Goal: Browse casually

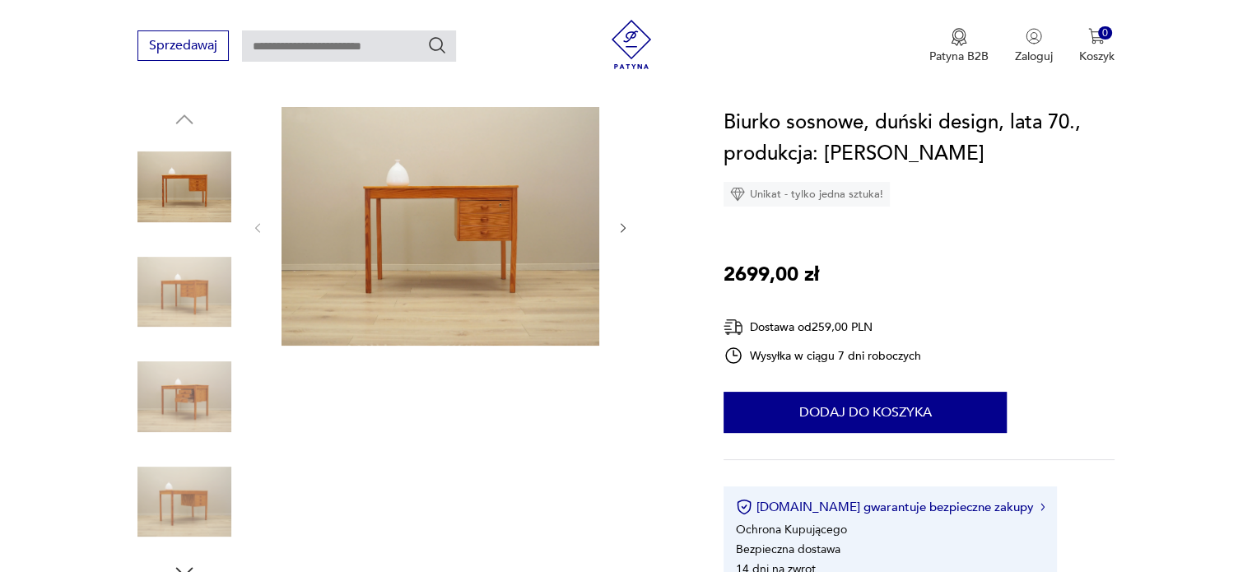
click at [190, 254] on img at bounding box center [184, 292] width 94 height 94
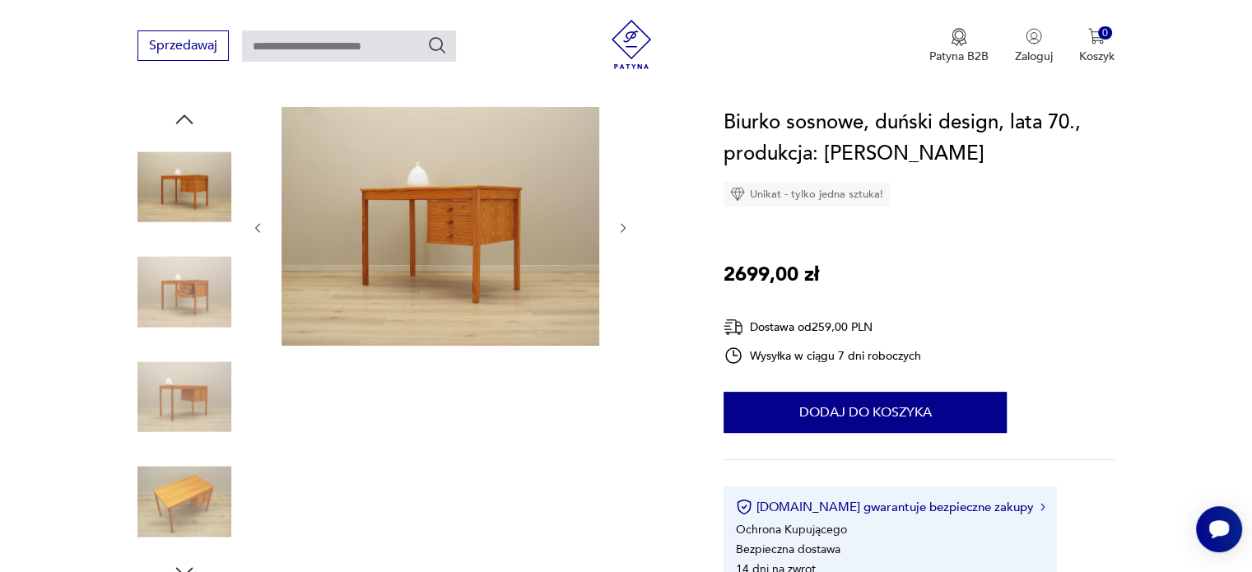
click at [202, 427] on img at bounding box center [184, 397] width 94 height 94
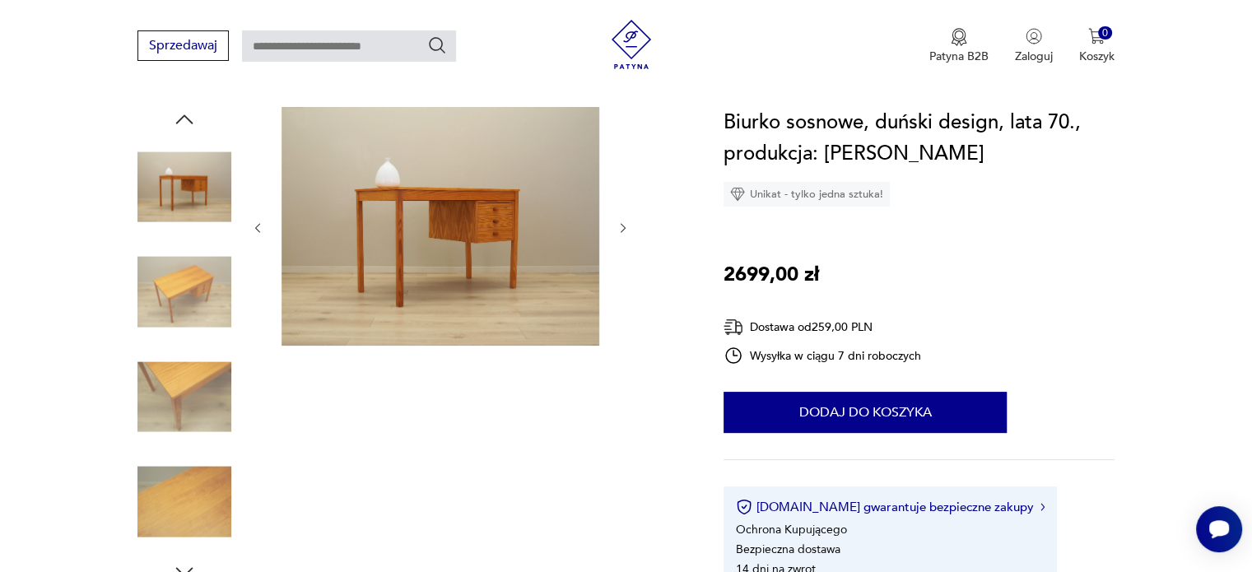
click at [193, 379] on img at bounding box center [184, 397] width 94 height 94
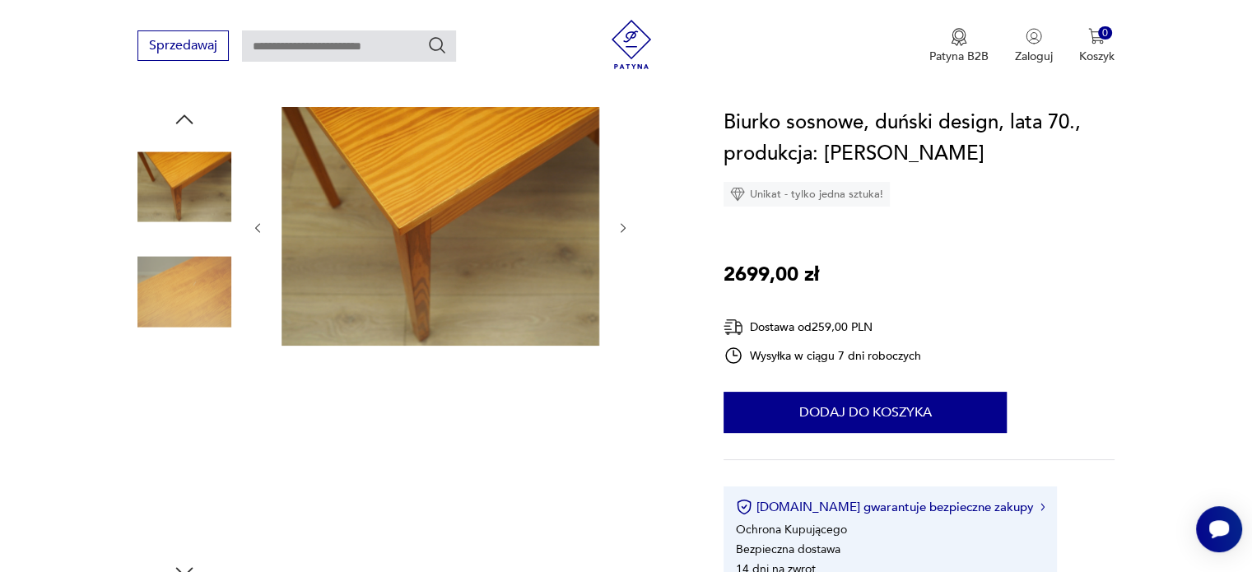
click at [181, 457] on img at bounding box center [184, 502] width 94 height 94
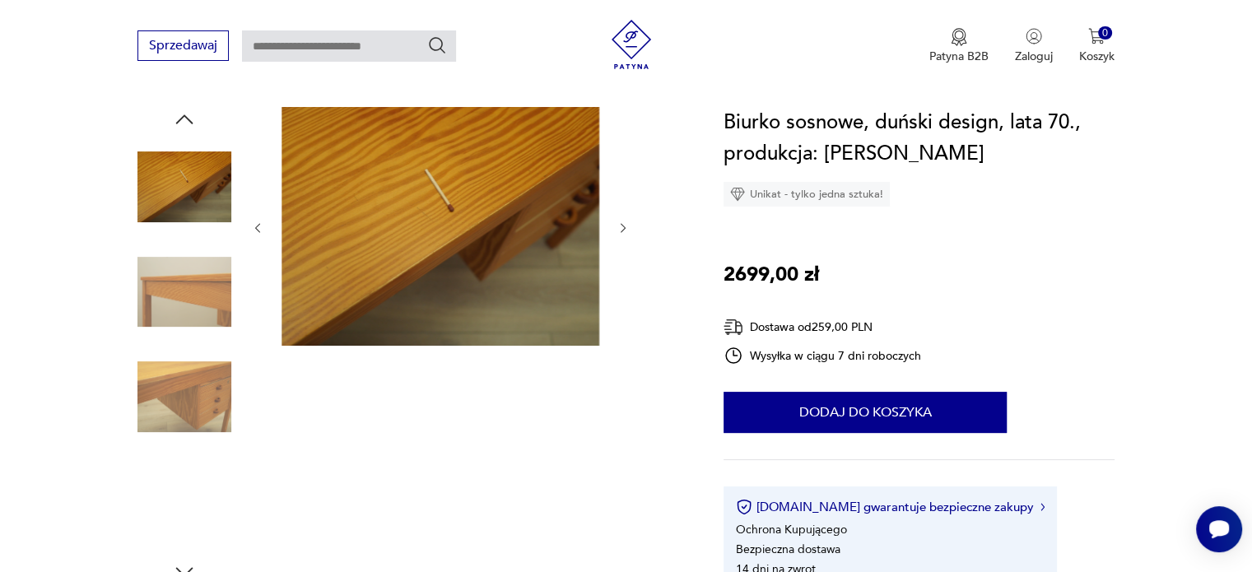
click at [137, 532] on img at bounding box center [184, 502] width 94 height 94
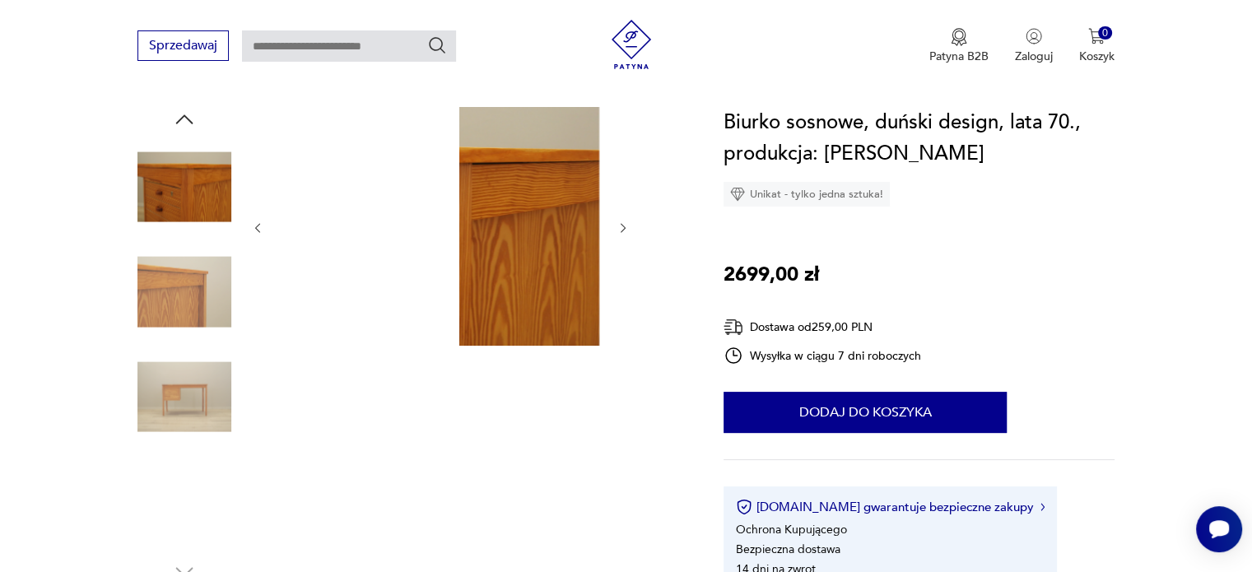
click at [162, 517] on img at bounding box center [184, 502] width 94 height 94
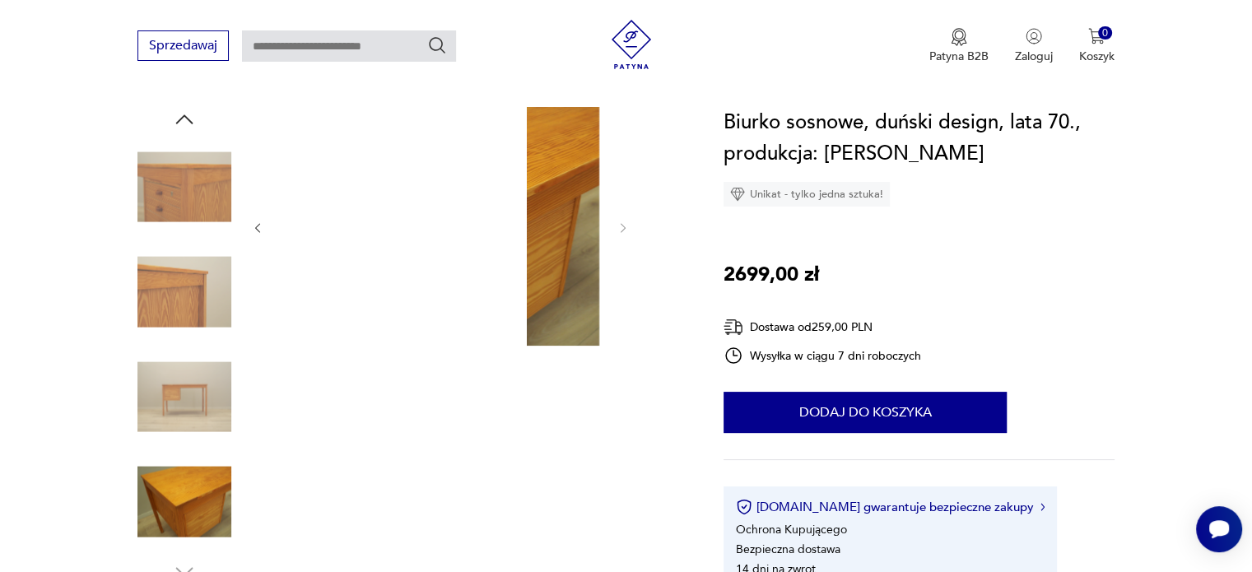
click at [176, 500] on img at bounding box center [184, 502] width 94 height 94
click at [190, 427] on img at bounding box center [184, 397] width 94 height 94
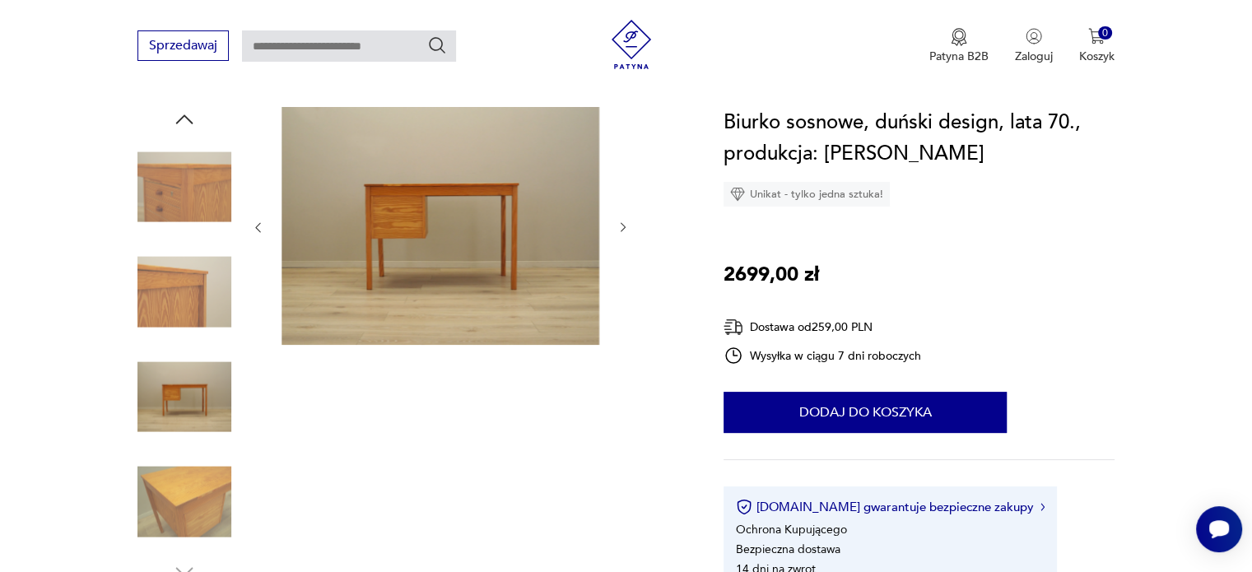
click at [191, 309] on img at bounding box center [184, 292] width 94 height 94
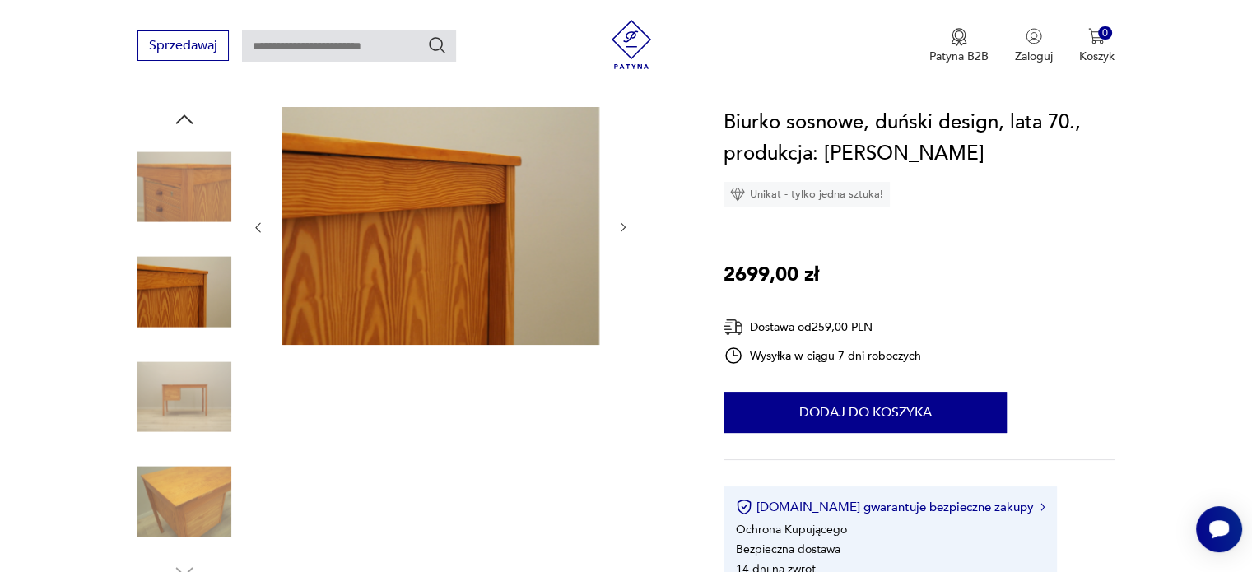
click at [207, 188] on img at bounding box center [184, 187] width 94 height 94
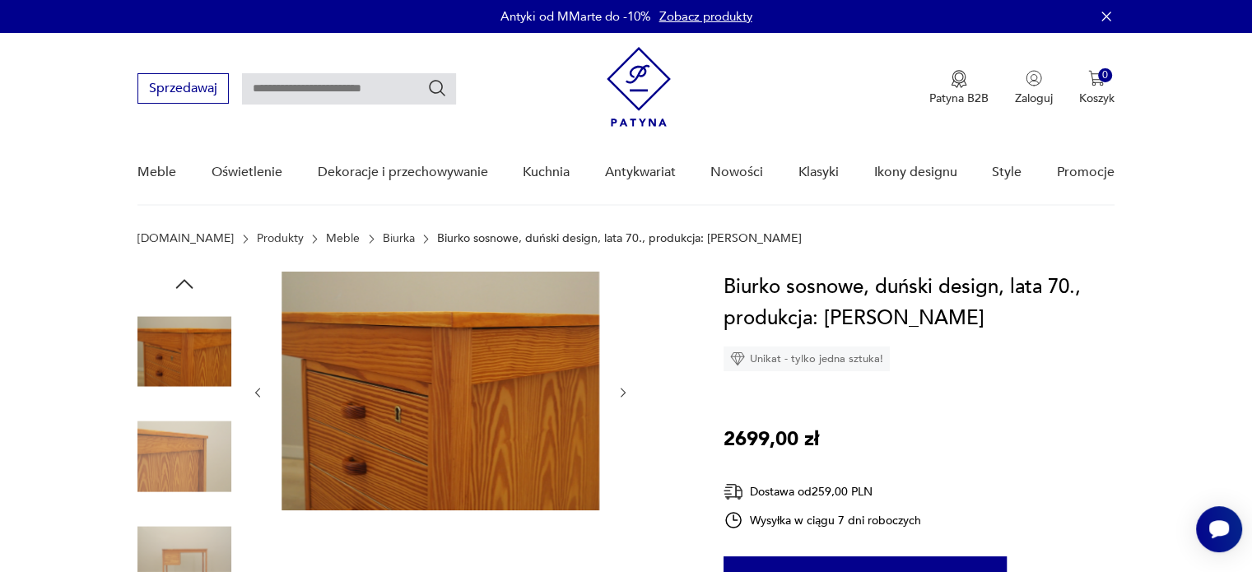
click at [189, 279] on icon "button" at bounding box center [184, 284] width 25 height 25
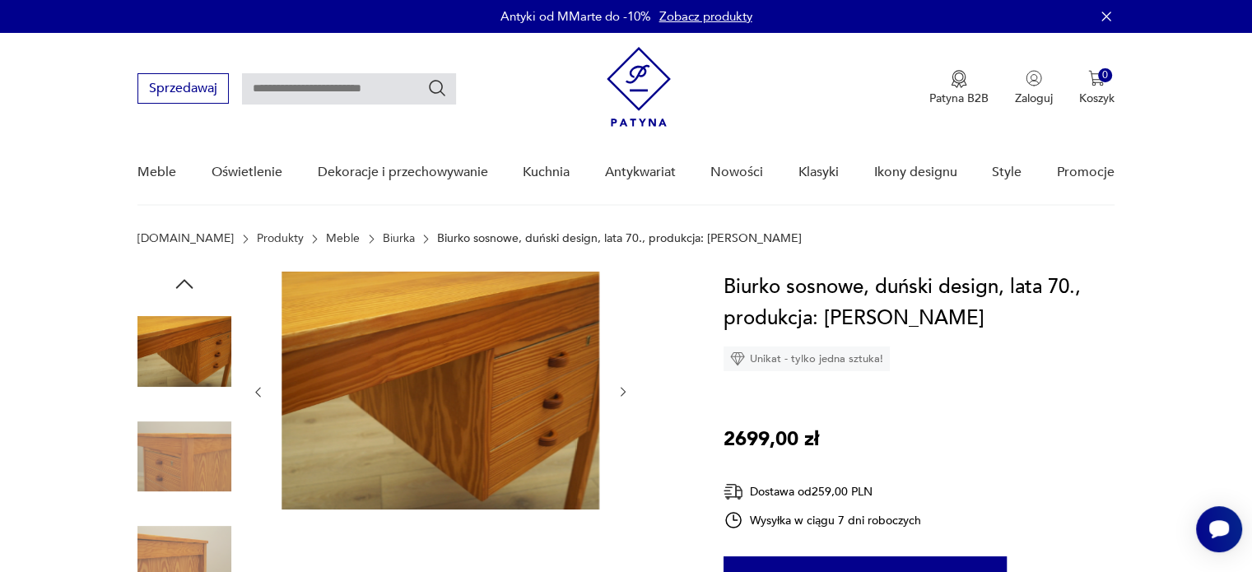
click at [189, 279] on icon "button" at bounding box center [184, 284] width 25 height 25
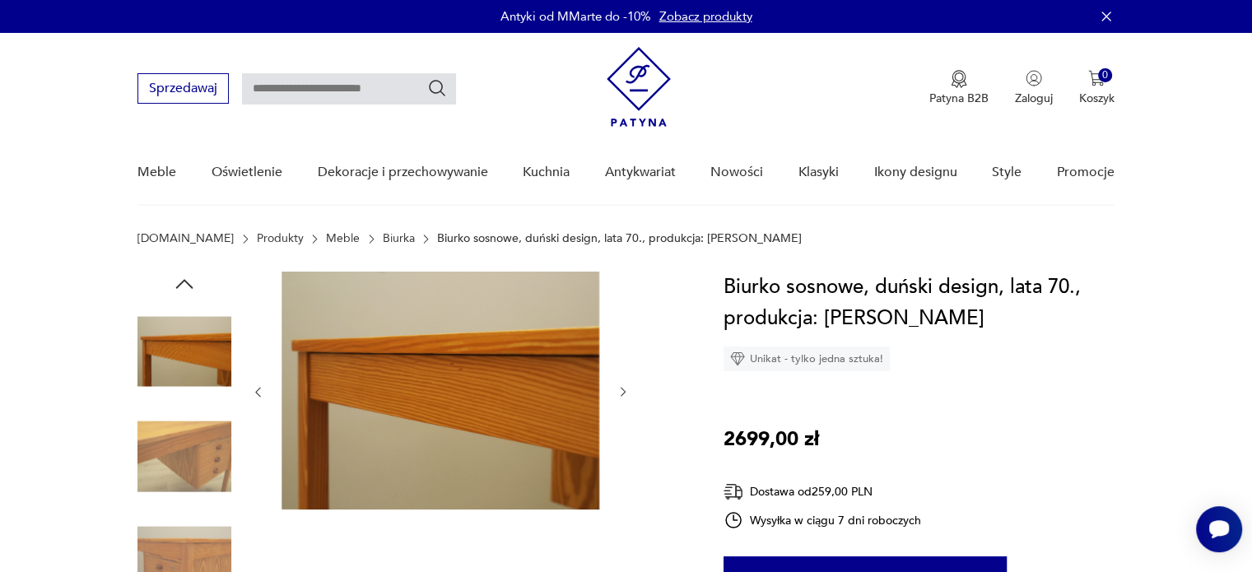
click at [189, 279] on icon "button" at bounding box center [184, 284] width 25 height 25
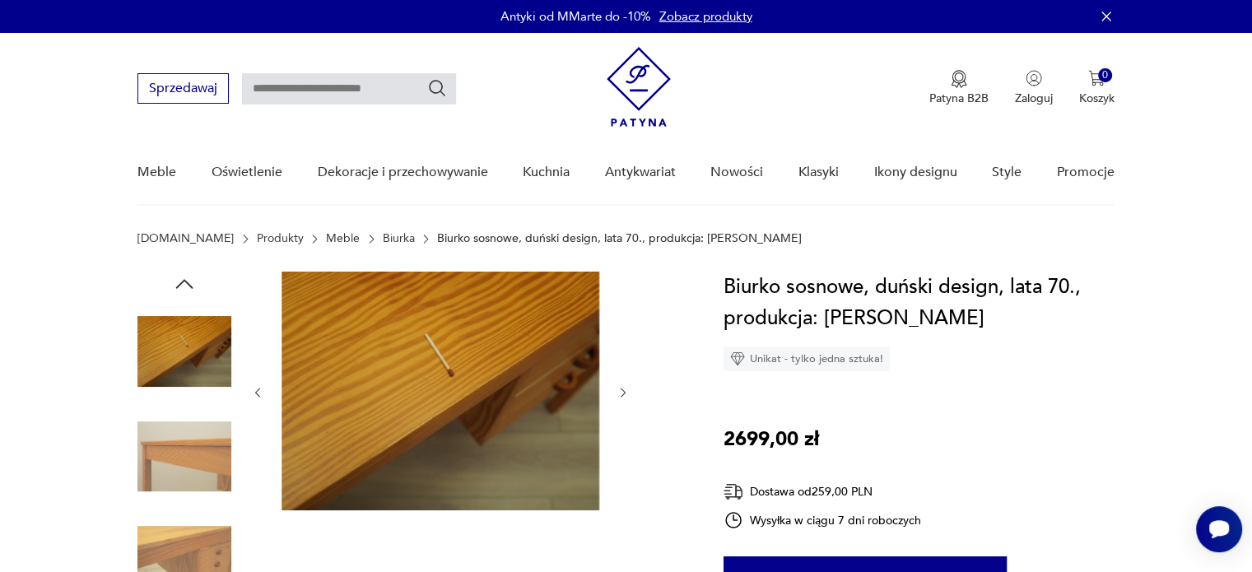
click at [188, 277] on icon "button" at bounding box center [184, 284] width 25 height 25
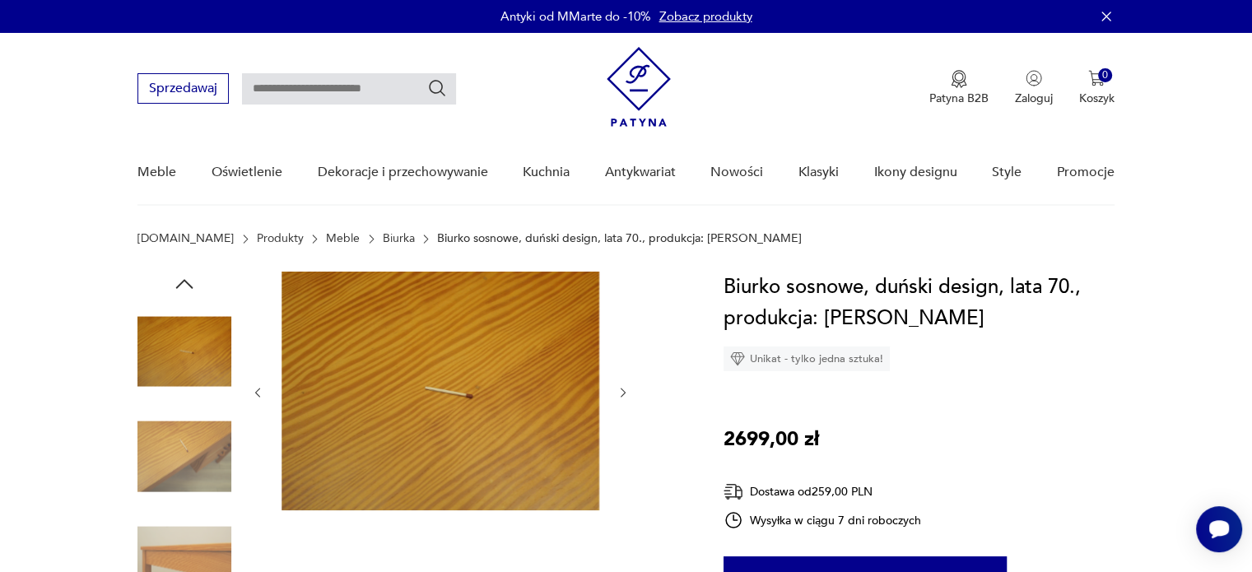
click at [183, 277] on icon "button" at bounding box center [184, 284] width 25 height 25
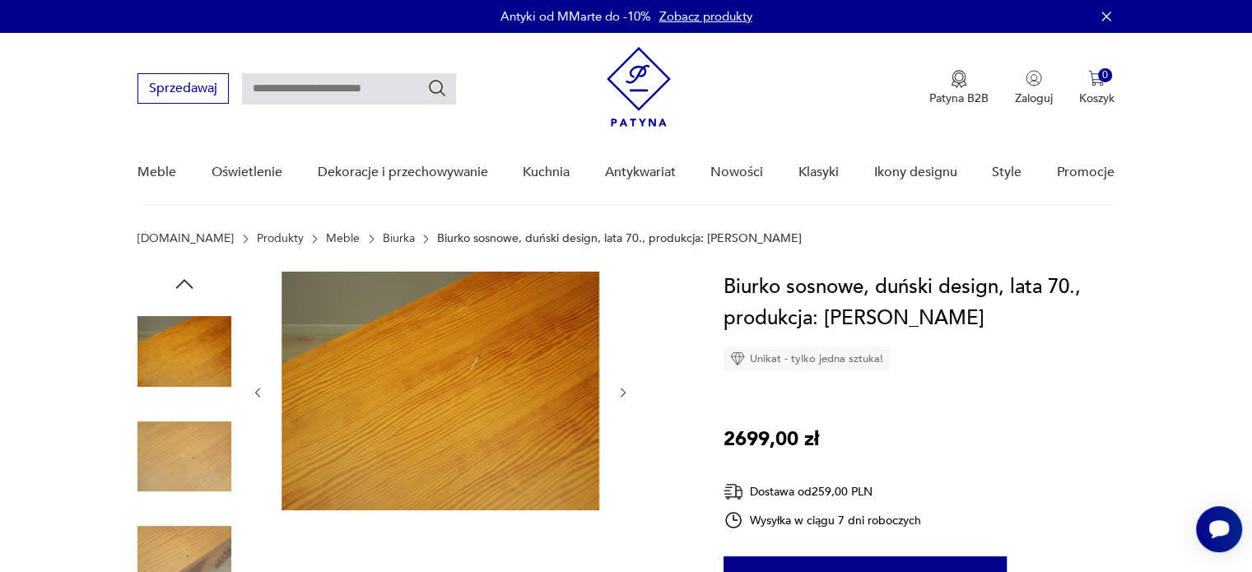
click at [183, 277] on icon "button" at bounding box center [184, 284] width 25 height 25
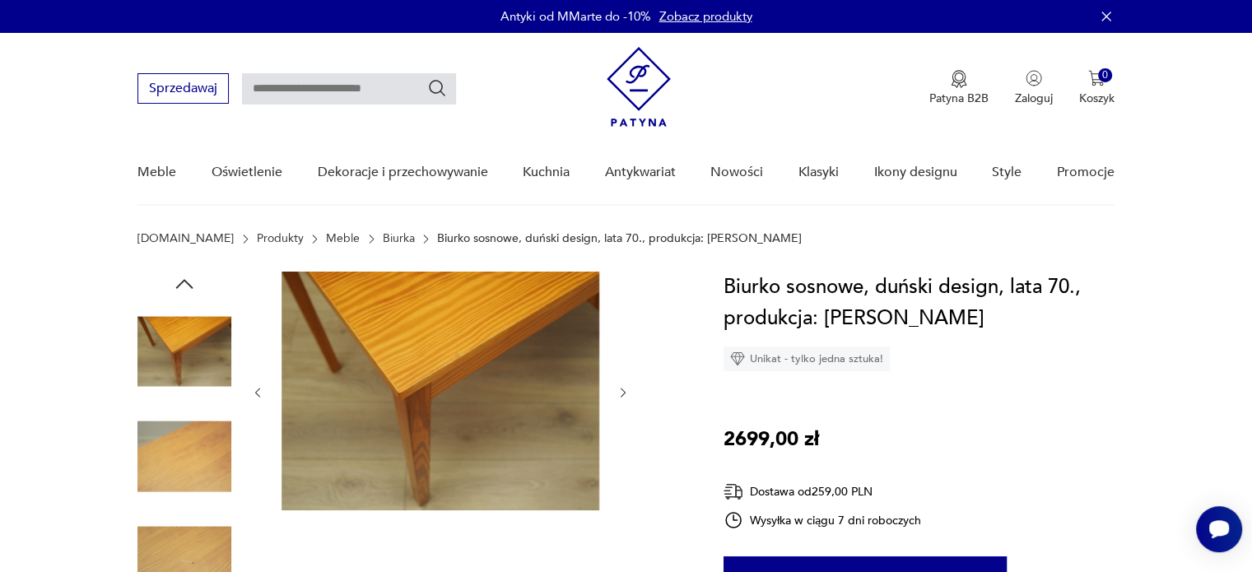
click at [183, 277] on icon "button" at bounding box center [184, 284] width 25 height 25
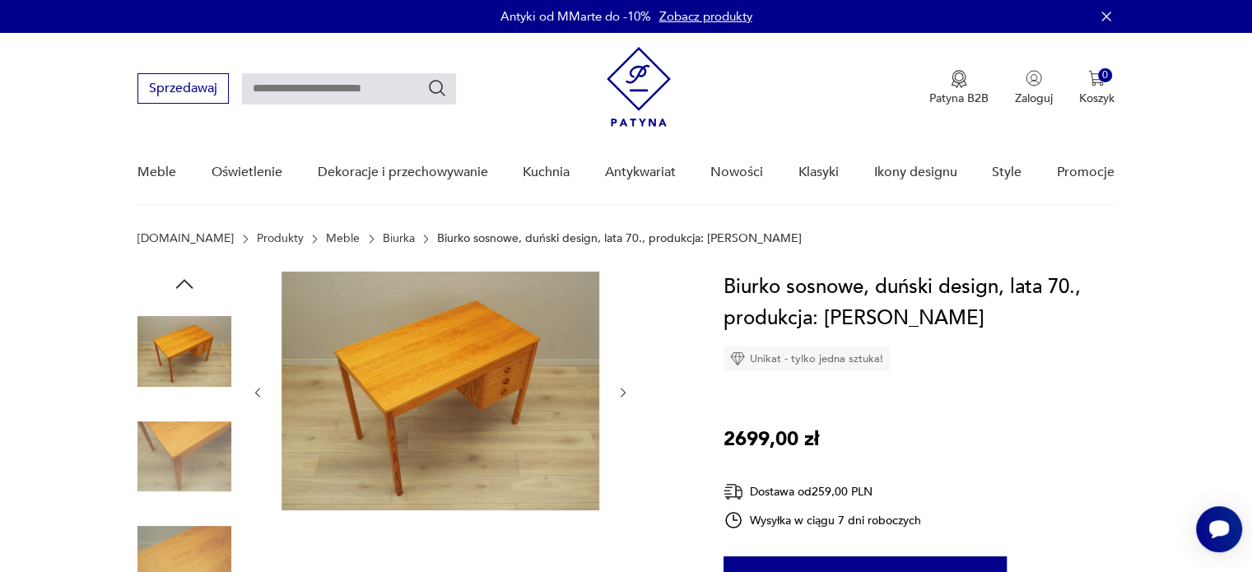
click at [183, 278] on icon "button" at bounding box center [184, 284] width 25 height 25
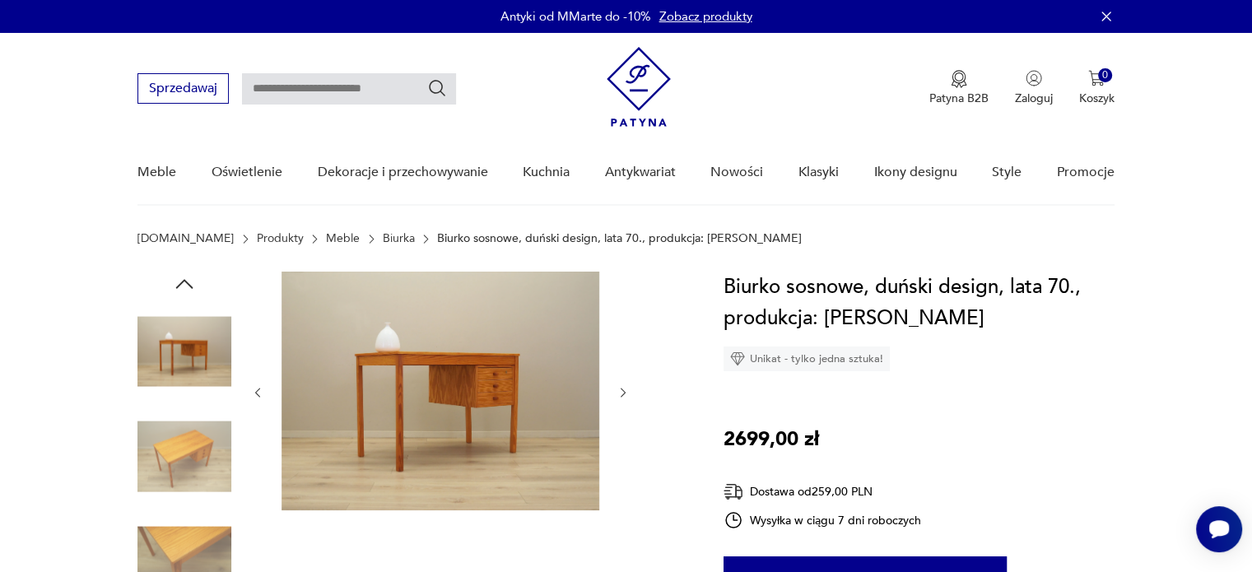
click at [183, 277] on icon "button" at bounding box center [184, 284] width 25 height 25
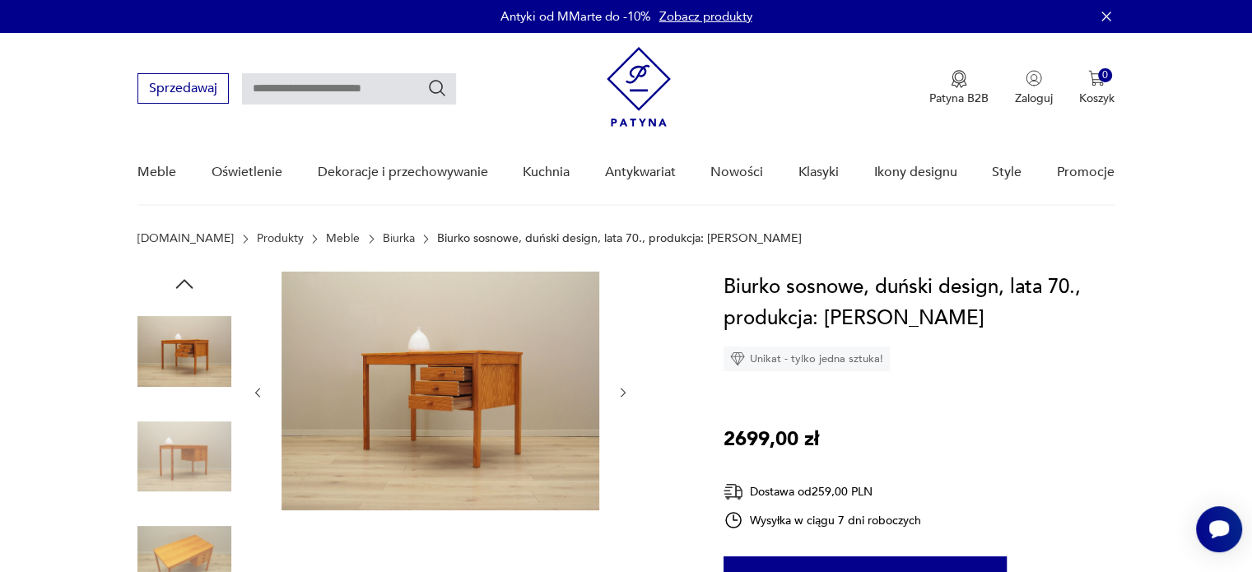
click at [183, 277] on icon "button" at bounding box center [184, 284] width 25 height 25
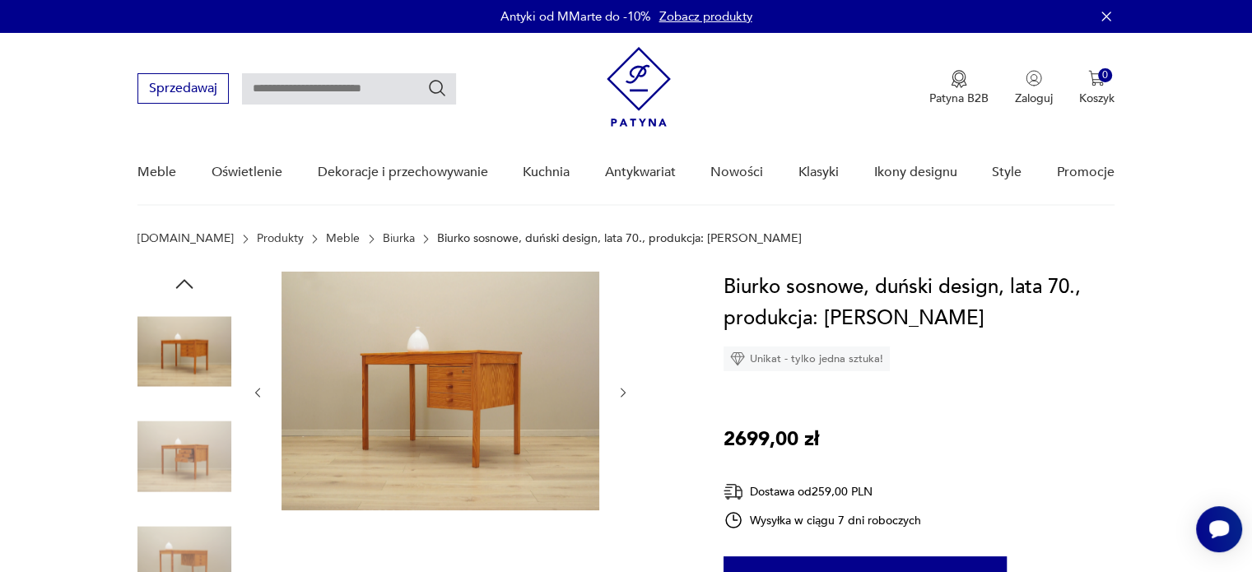
click at [181, 429] on img at bounding box center [184, 457] width 94 height 94
